Goal: Transaction & Acquisition: Purchase product/service

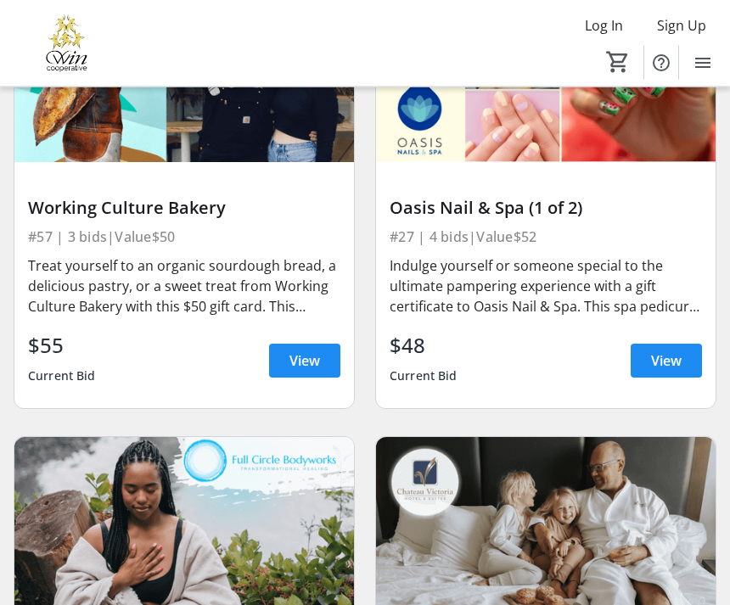
scroll to position [1288, 0]
click at [671, 351] on span "View" at bounding box center [666, 361] width 31 height 20
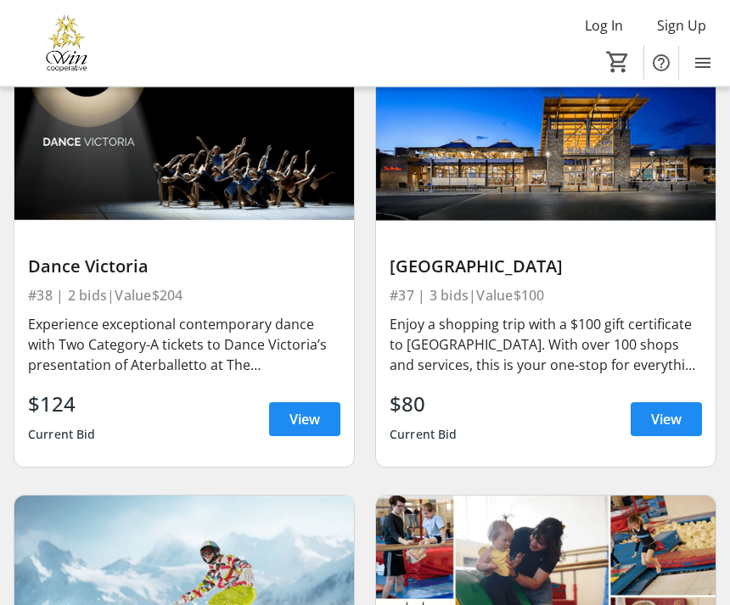
scroll to position [11128, 0]
click at [664, 409] on span "View" at bounding box center [666, 419] width 31 height 20
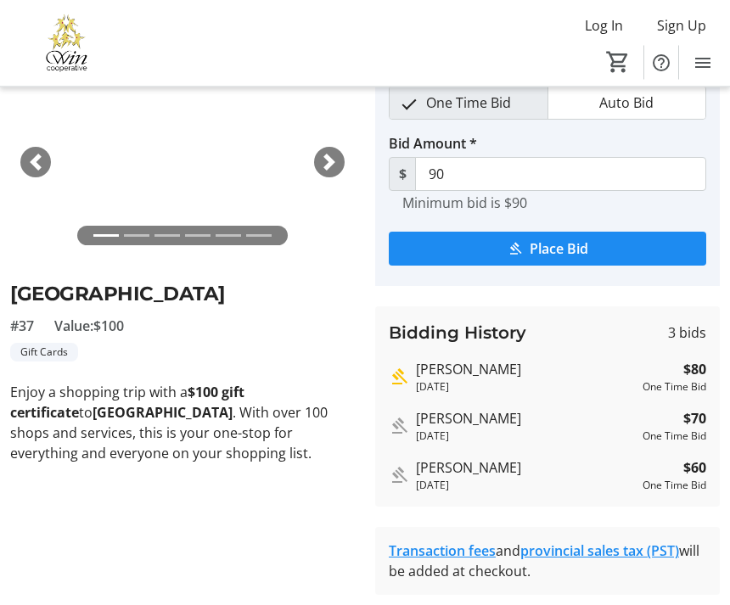
scroll to position [42, 0]
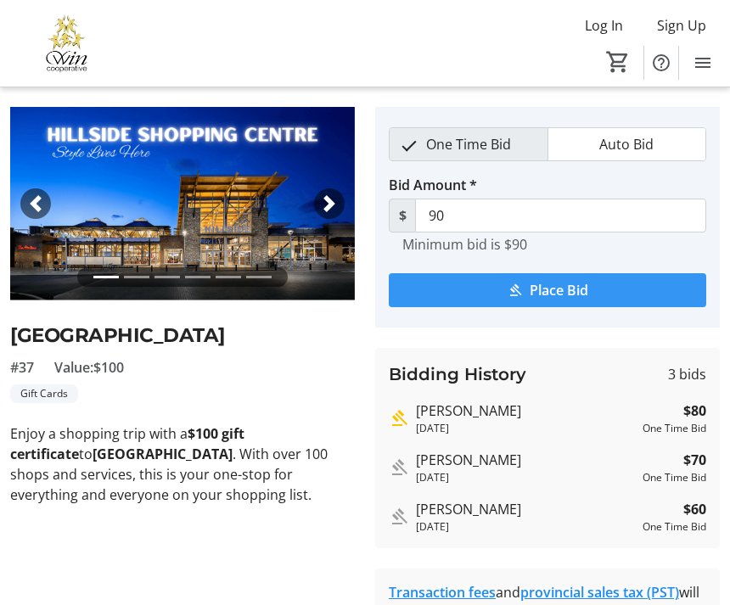
click at [561, 284] on span "Place Bid" at bounding box center [559, 290] width 59 height 20
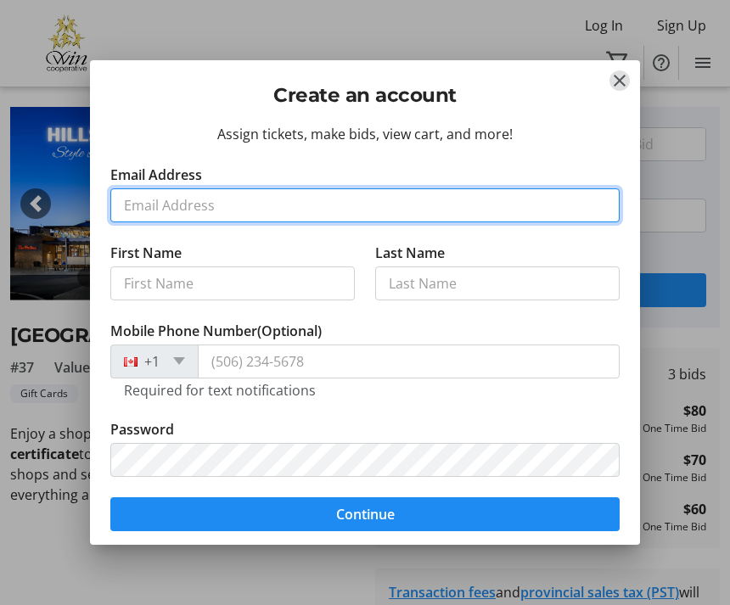
click at [178, 196] on input "Email Address" at bounding box center [364, 206] width 509 height 34
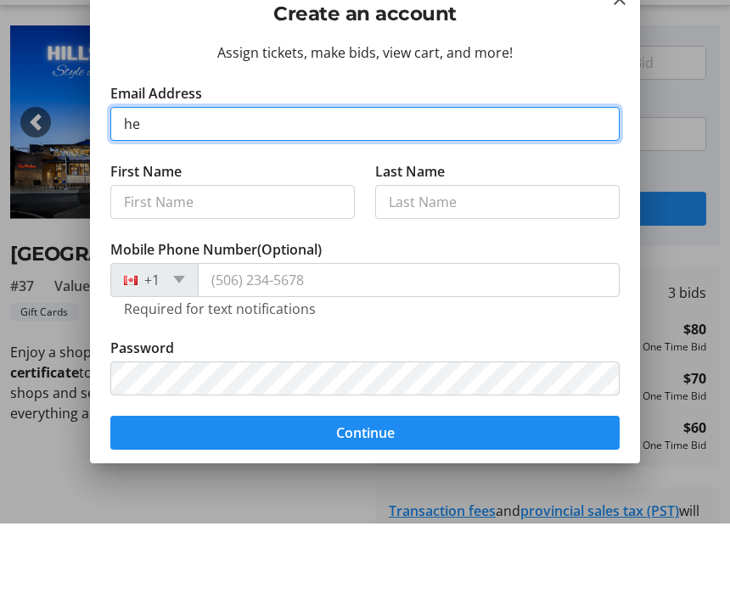
type input "hea"
type input "[EMAIL_ADDRESS][DOMAIN_NAME]"
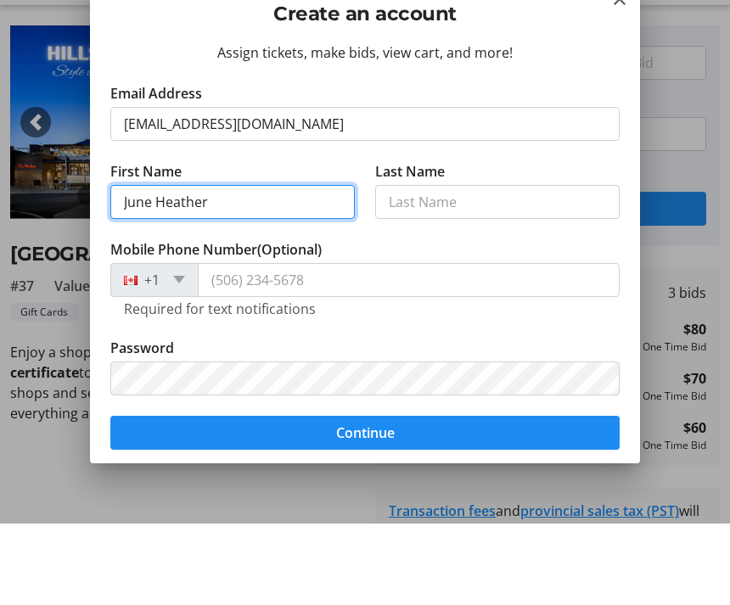
type input "June Heather"
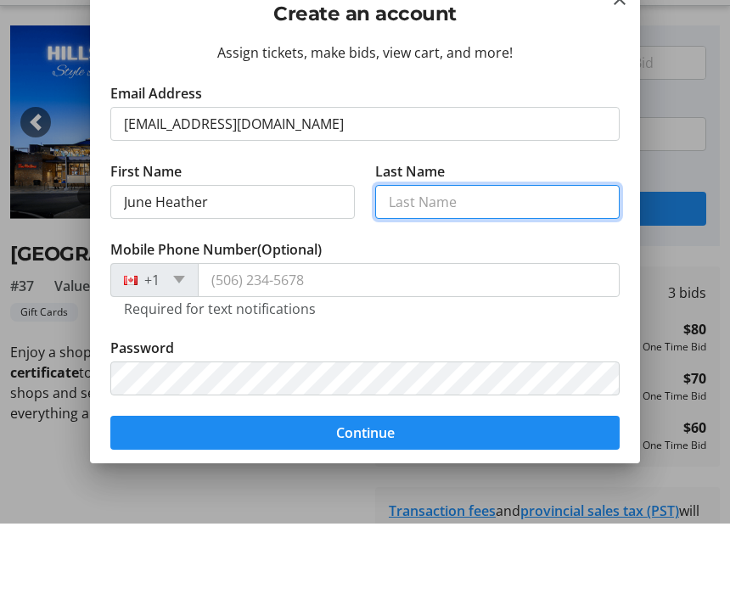
click at [425, 267] on input "Last Name" at bounding box center [497, 284] width 245 height 34
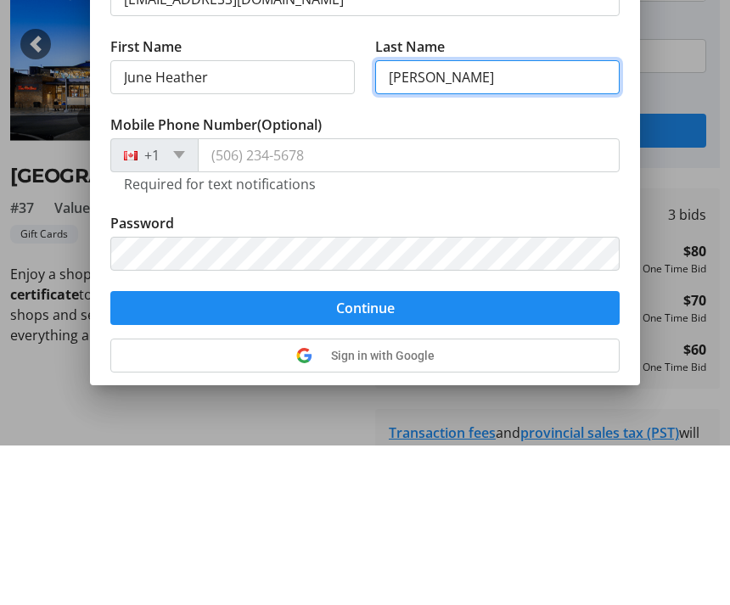
scroll to position [53, 0]
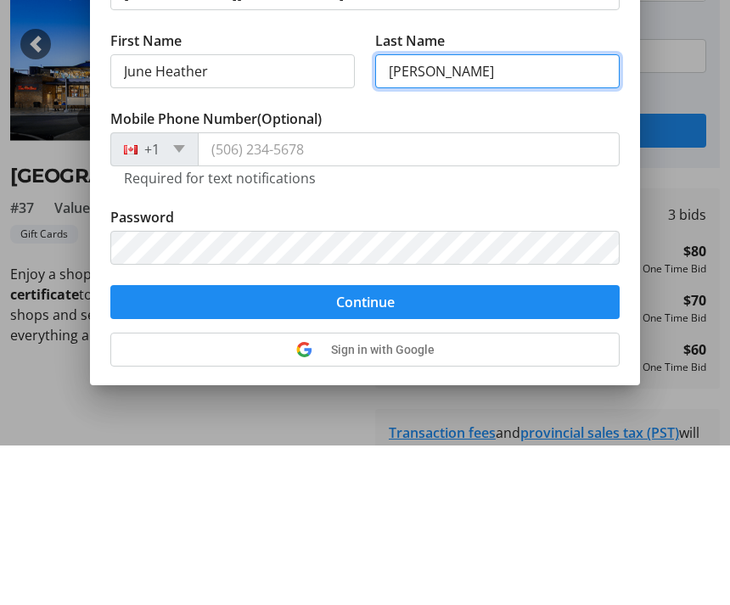
type input "[PERSON_NAME]"
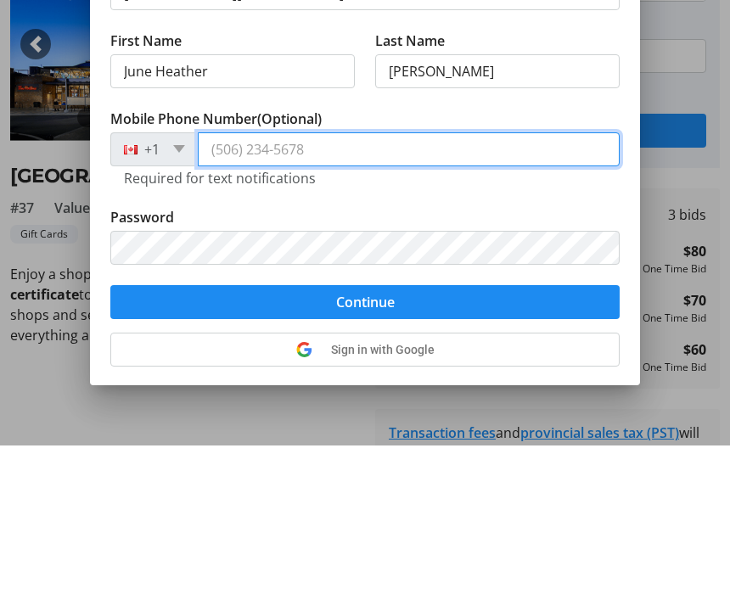
click at [279, 292] on input "Mobile Phone Number (Optional)" at bounding box center [409, 309] width 422 height 34
click at [321, 292] on input "Mobile Phone Number (Optional)" at bounding box center [409, 309] width 422 height 34
click at [314, 292] on input "Mobile Phone Number (Optional)" at bounding box center [409, 309] width 422 height 34
click at [318, 292] on input "Mobile Phone Number (Optional)" at bounding box center [409, 309] width 422 height 34
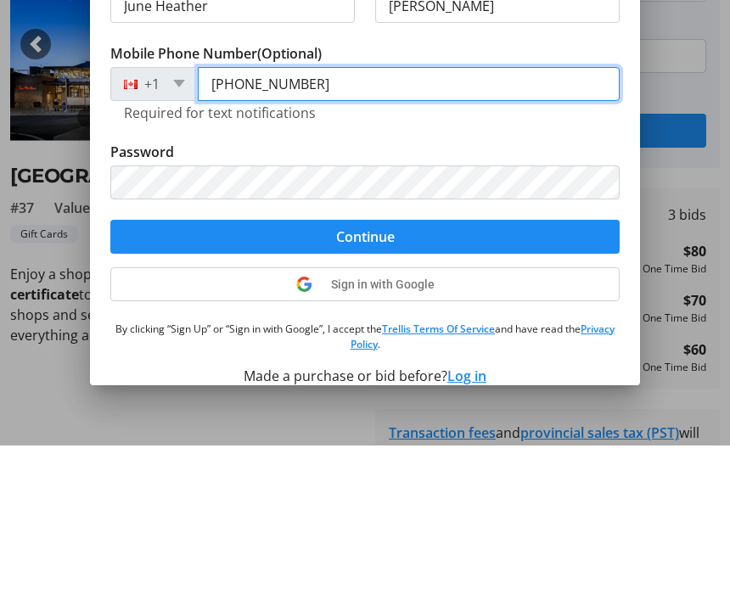
scroll to position [131, 0]
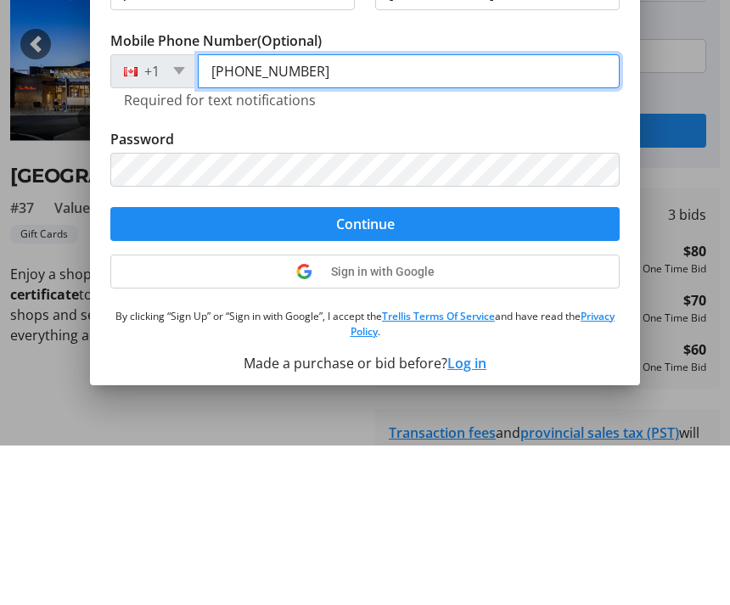
click at [584, 214] on input "[PHONE_NUMBER]" at bounding box center [409, 231] width 422 height 34
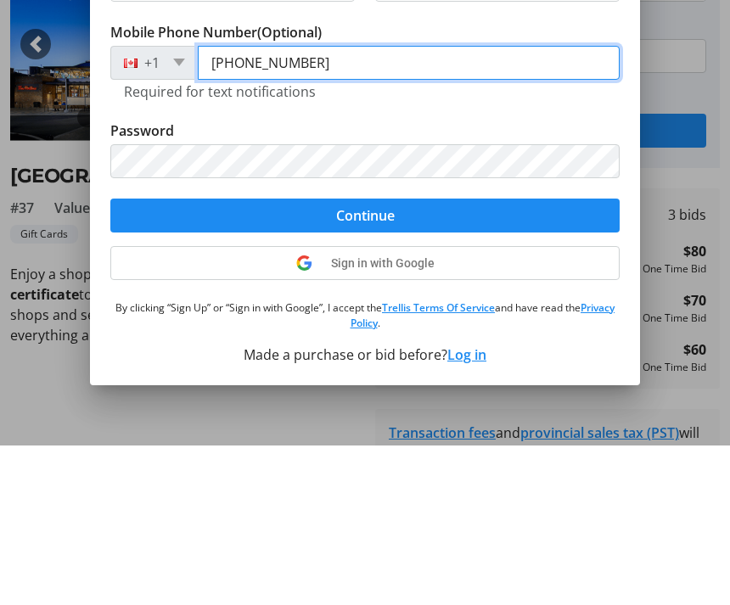
scroll to position [139, 0]
type input "[PHONE_NUMBER]"
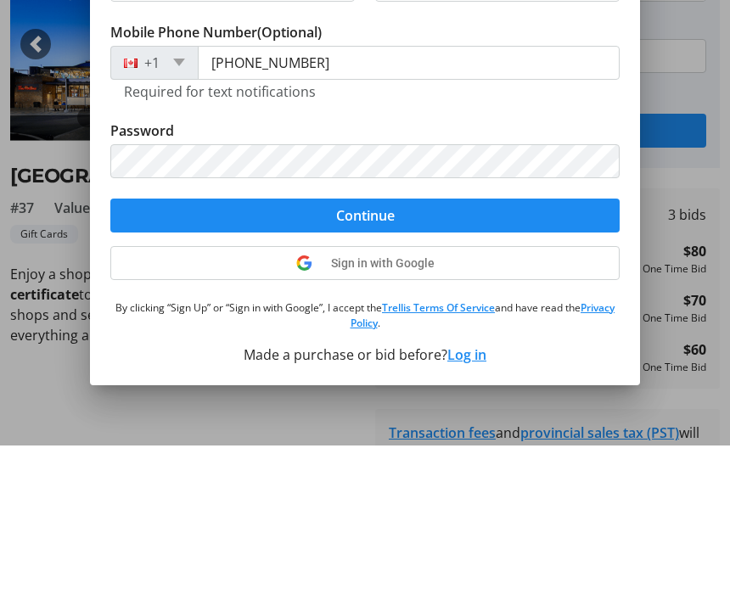
click at [373, 365] on span "Continue" at bounding box center [365, 375] width 59 height 20
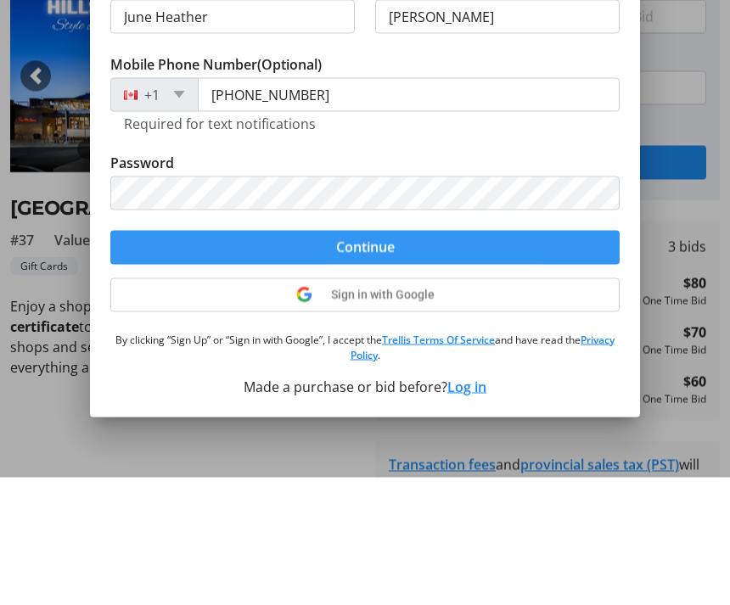
click at [378, 365] on span "Continue" at bounding box center [365, 375] width 59 height 20
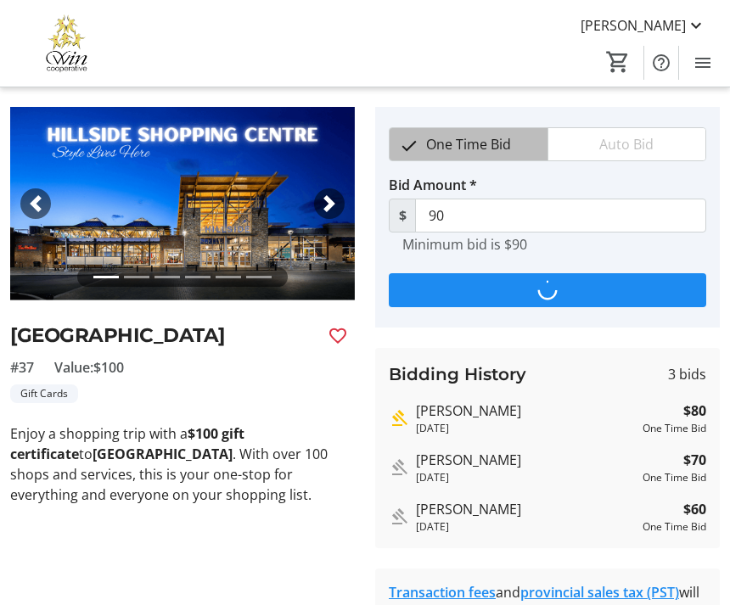
scroll to position [0, 0]
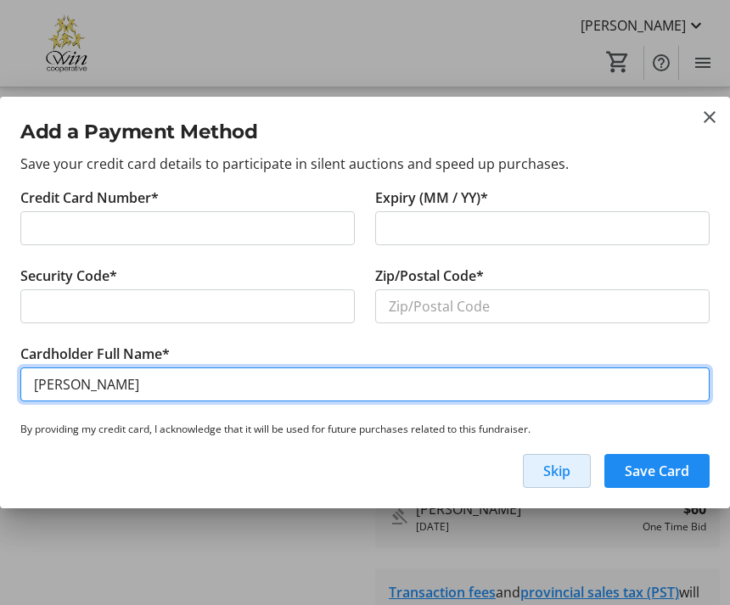
click at [123, 388] on input "[PERSON_NAME]" at bounding box center [365, 385] width 690 height 34
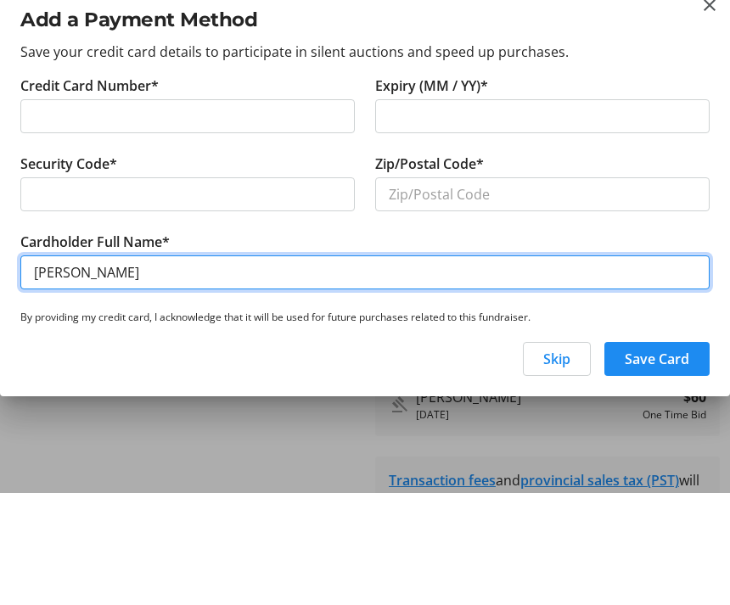
type input "[PERSON_NAME]"
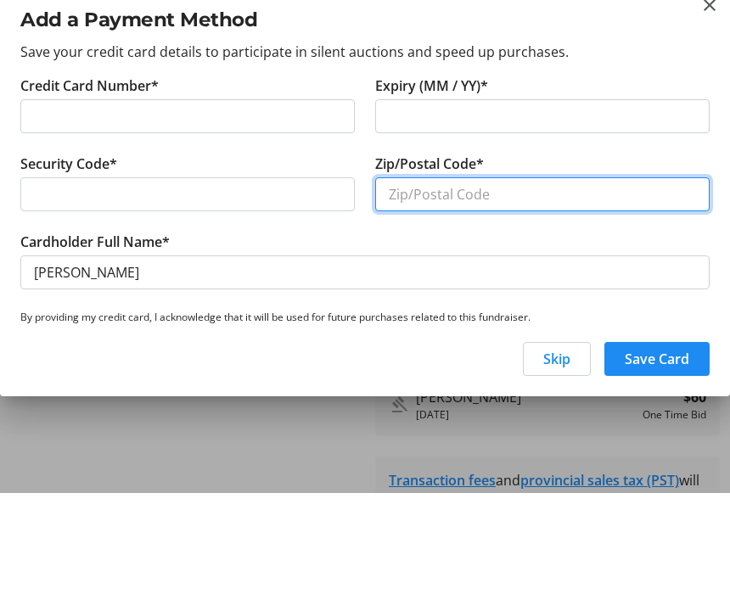
click at [415, 290] on input "Zip/Postal Code*" at bounding box center [542, 307] width 335 height 34
type input "V9A 1A7"
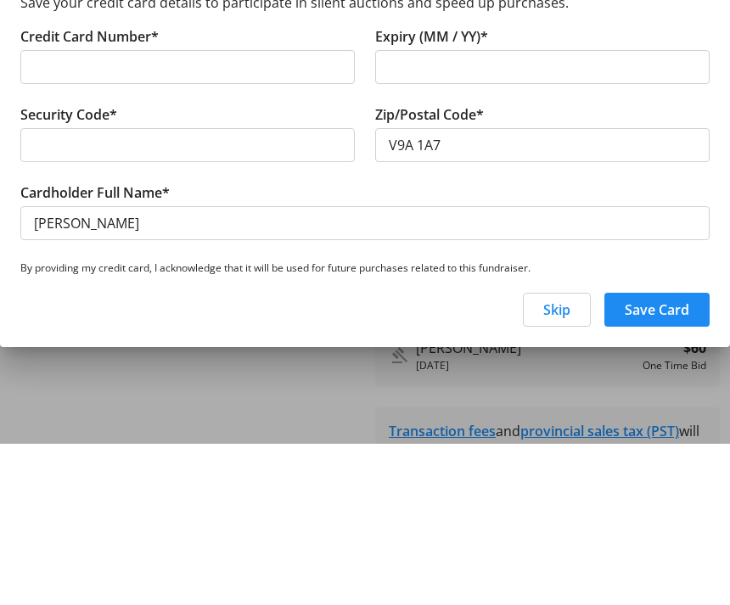
click at [43, 211] on div at bounding box center [187, 228] width 335 height 34
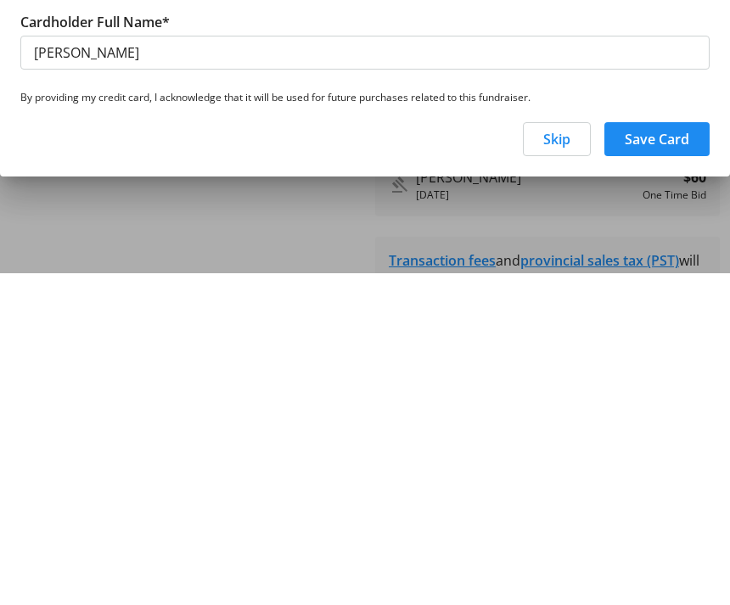
click at [559, 461] on span "Skip" at bounding box center [556, 471] width 27 height 20
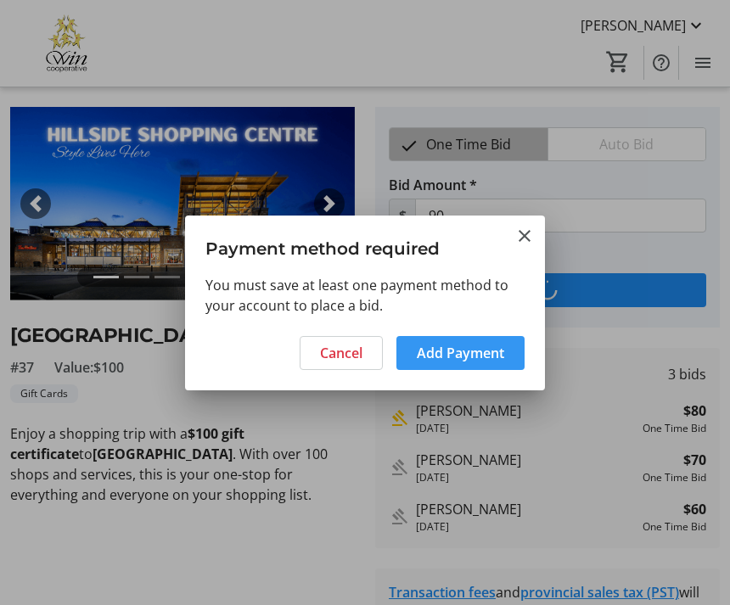
click at [482, 348] on span "Add Payment" at bounding box center [460, 353] width 87 height 20
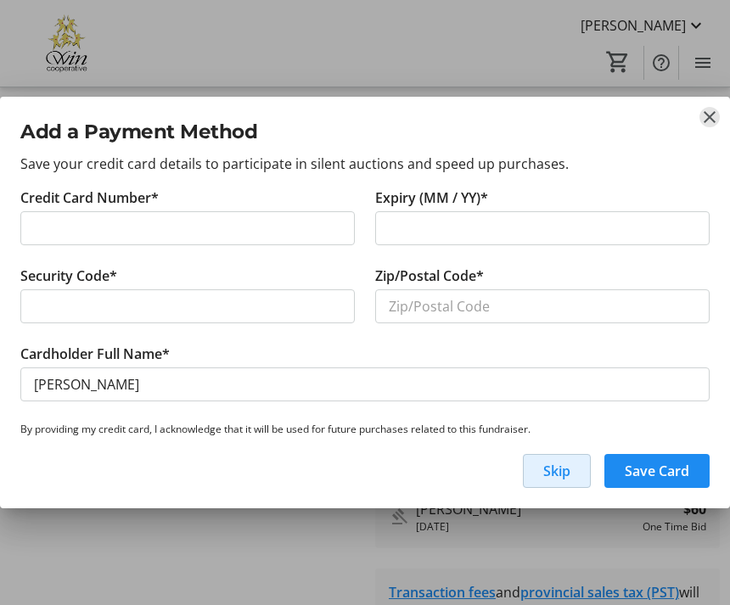
click at [712, 115] on mat-icon "close" at bounding box center [710, 117] width 20 height 20
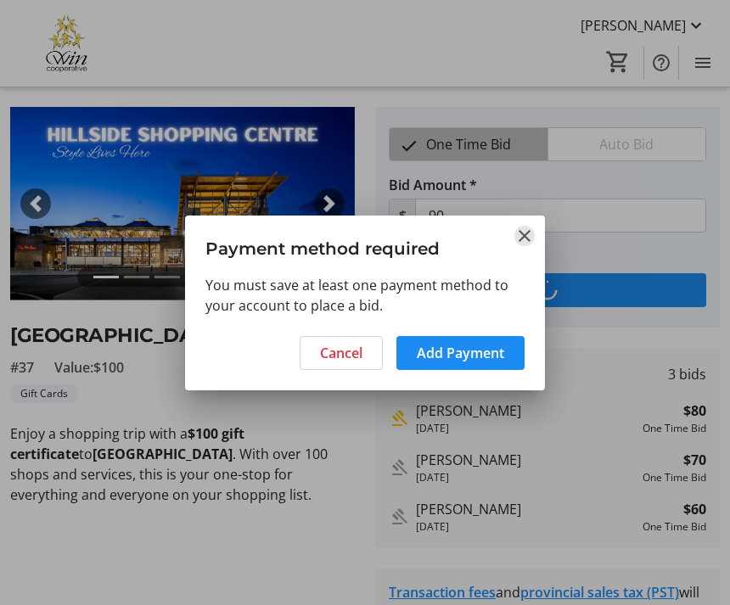
click at [530, 234] on mat-icon "Close" at bounding box center [525, 236] width 20 height 20
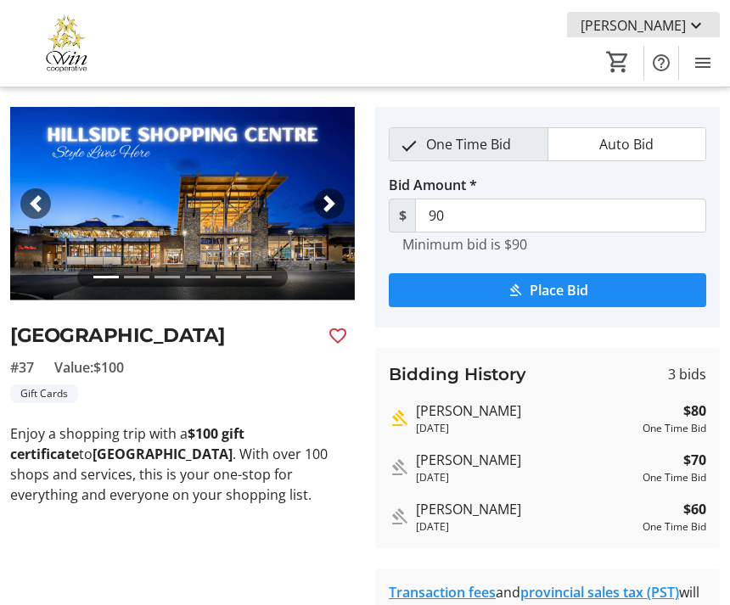
click at [702, 20] on mat-icon at bounding box center [696, 25] width 20 height 20
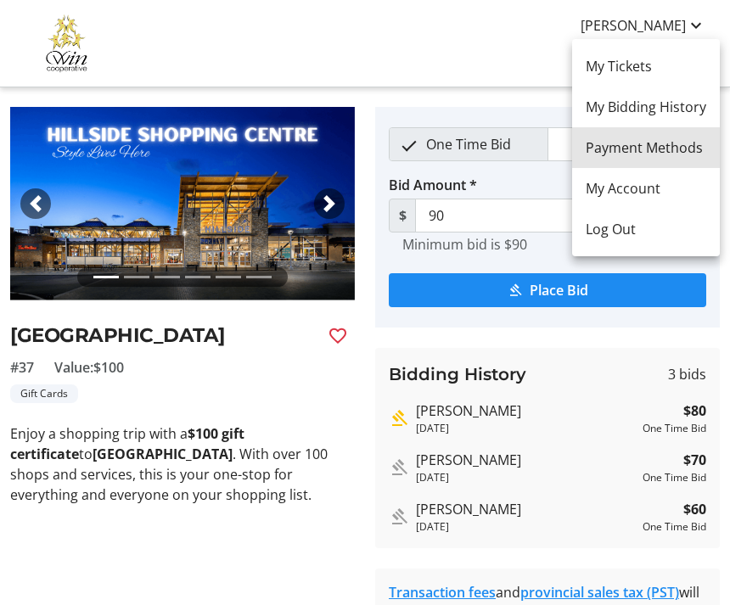
click at [684, 144] on span "Payment Methods" at bounding box center [646, 148] width 121 height 20
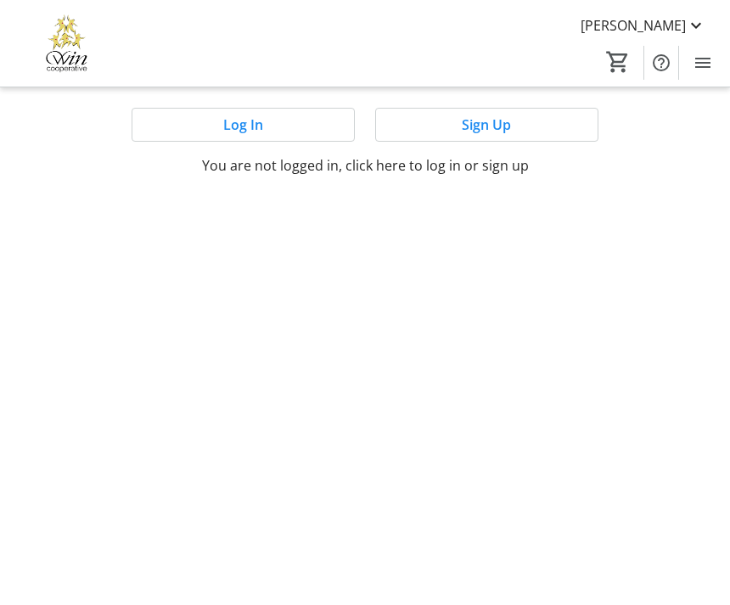
scroll to position [2, 0]
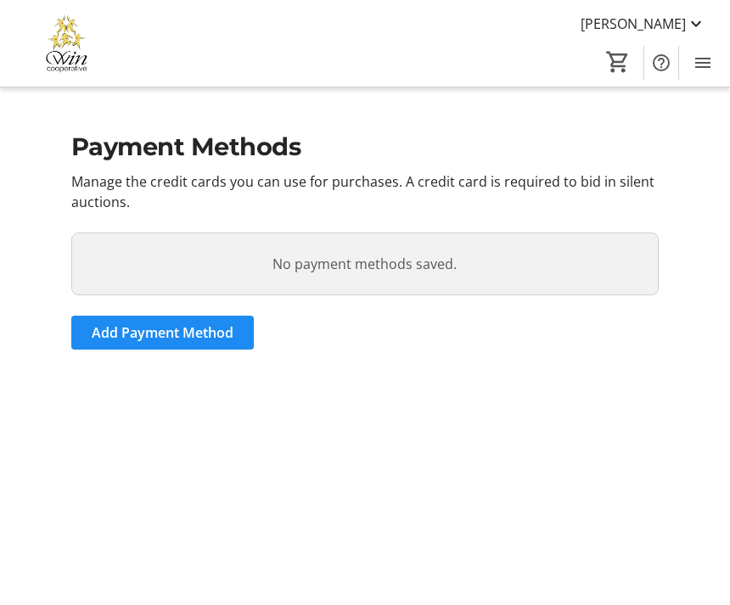
click at [704, 20] on mat-icon at bounding box center [696, 24] width 20 height 20
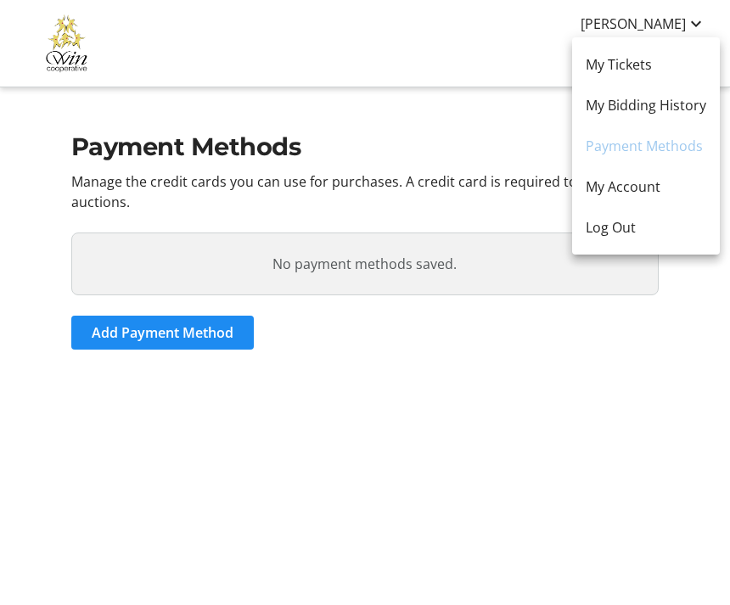
click at [650, 318] on div at bounding box center [365, 302] width 730 height 605
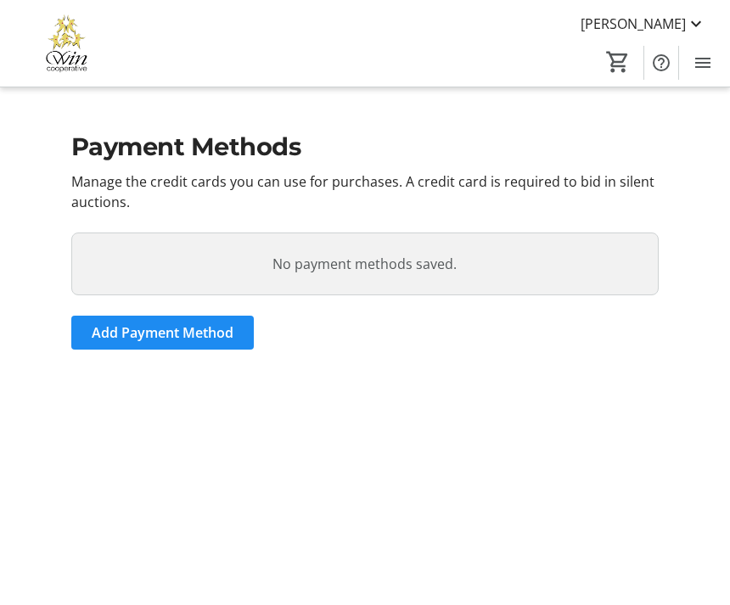
click at [704, 59] on mat-icon "Menu" at bounding box center [703, 63] width 20 height 20
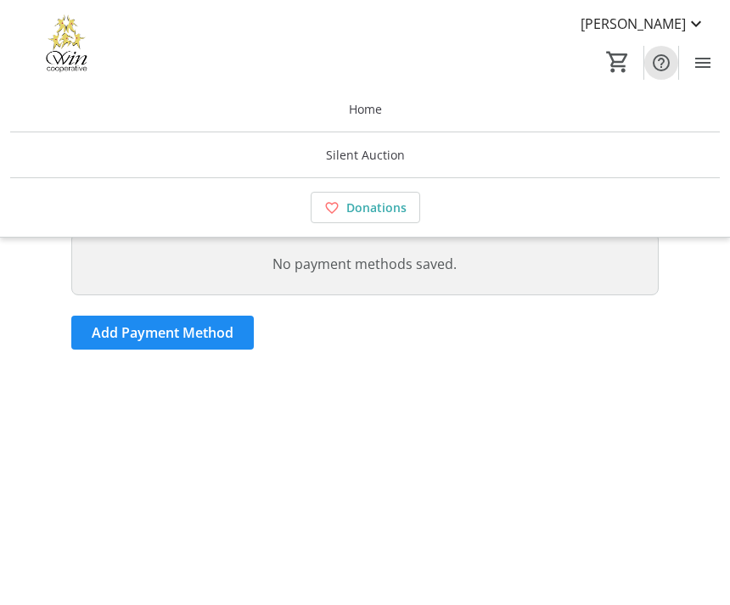
click at [666, 59] on mat-icon "Help" at bounding box center [661, 63] width 20 height 20
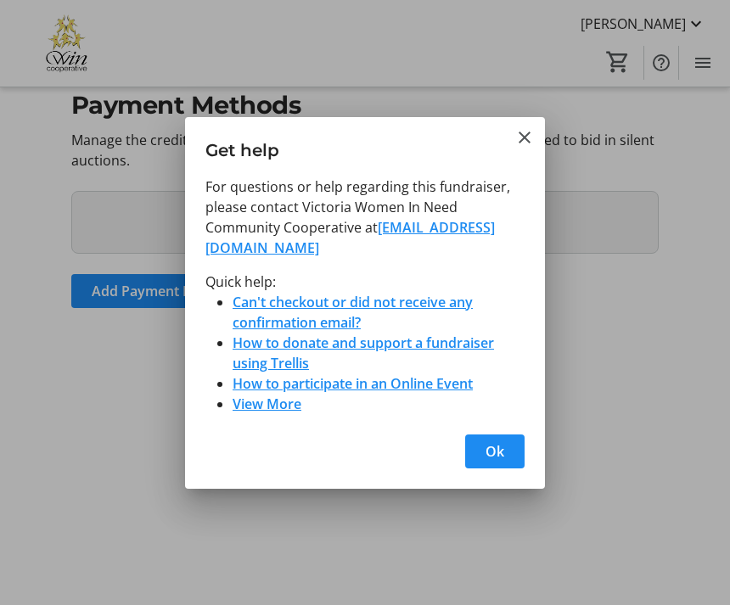
click at [530, 133] on mat-icon "Close" at bounding box center [525, 137] width 20 height 20
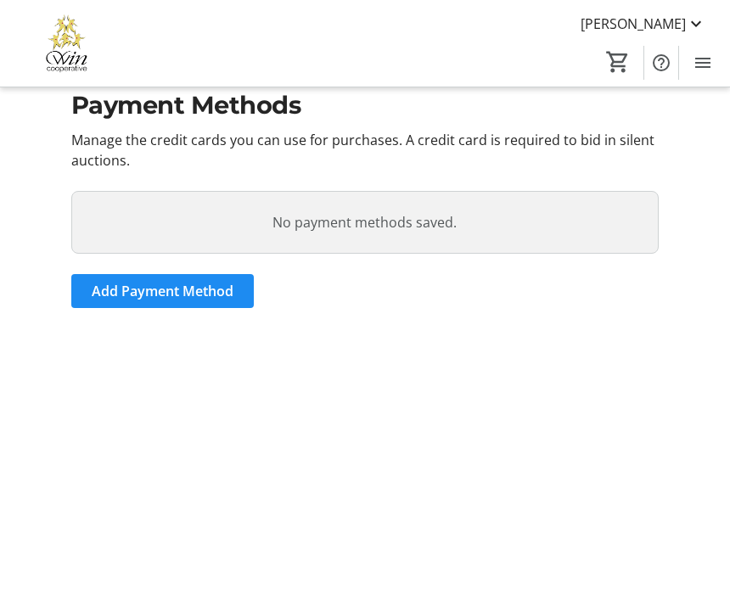
scroll to position [42, 0]
